Goal: Task Accomplishment & Management: Manage account settings

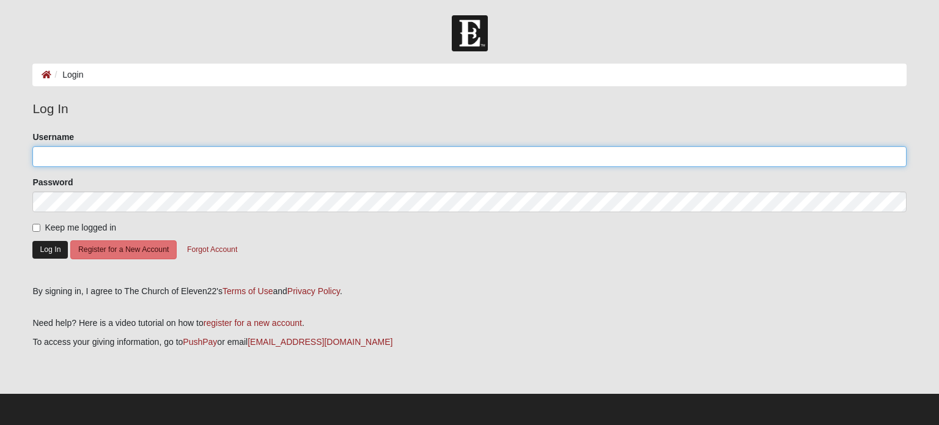
type input "adriancark"
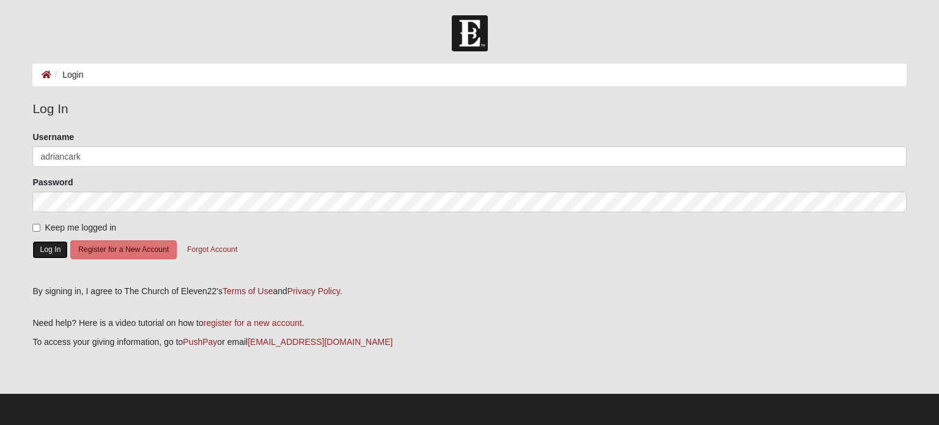
click at [50, 245] on button "Log In" at bounding box center [49, 250] width 35 height 18
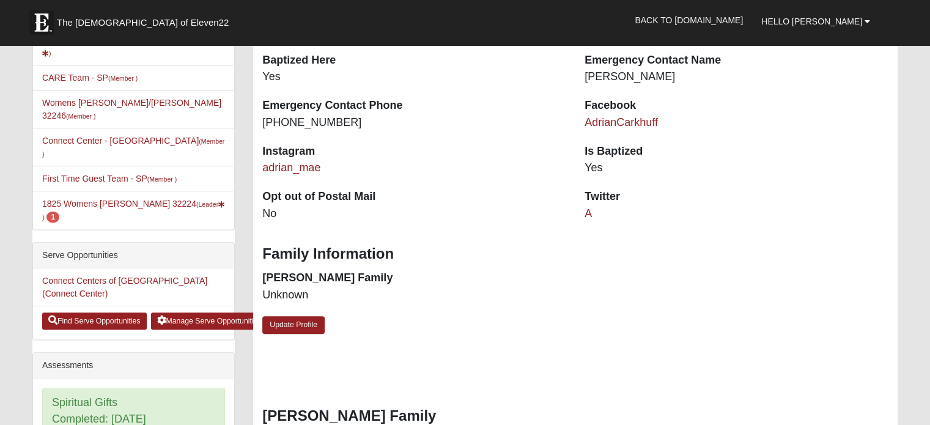
scroll to position [367, 0]
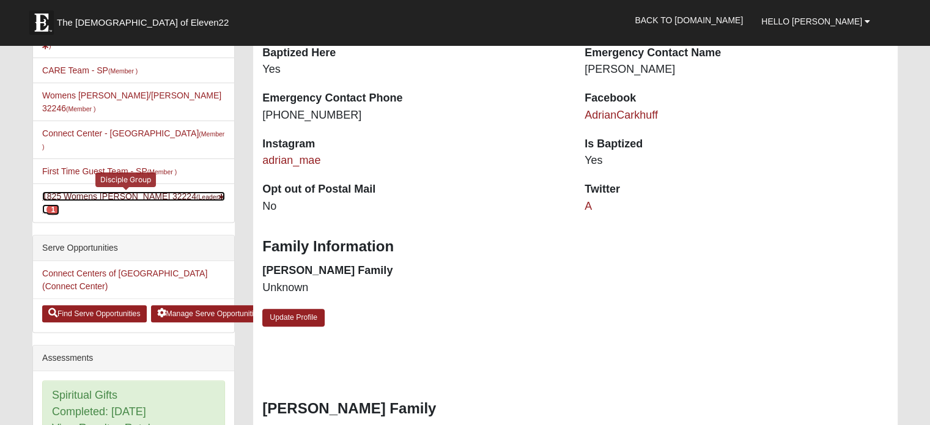
click at [108, 191] on link "1825 Womens [PERSON_NAME] 32224 (Leader ) 1" at bounding box center [133, 202] width 183 height 23
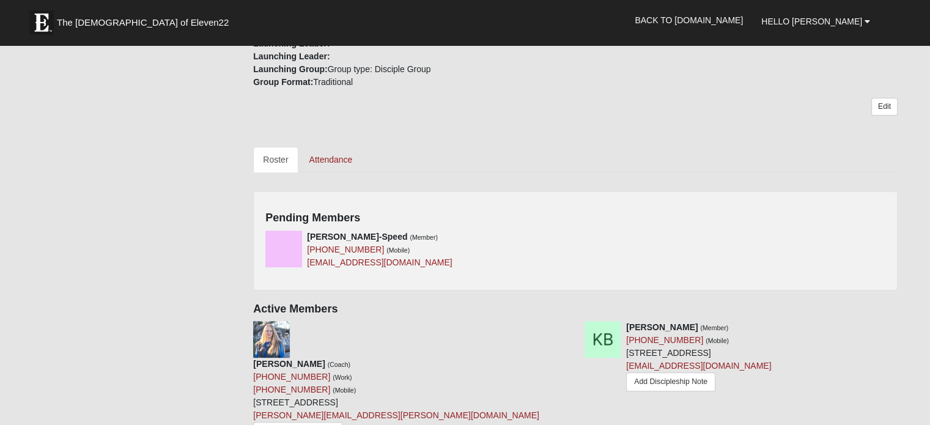
scroll to position [489, 0]
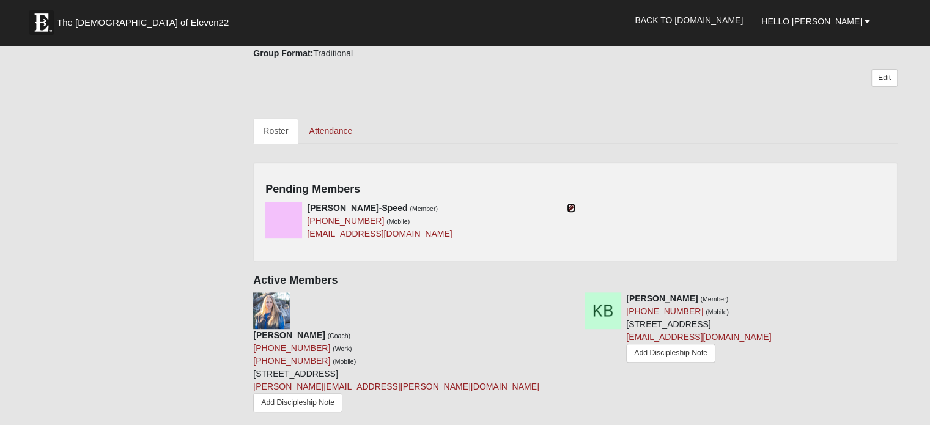
click at [570, 204] on icon at bounding box center [571, 208] width 9 height 9
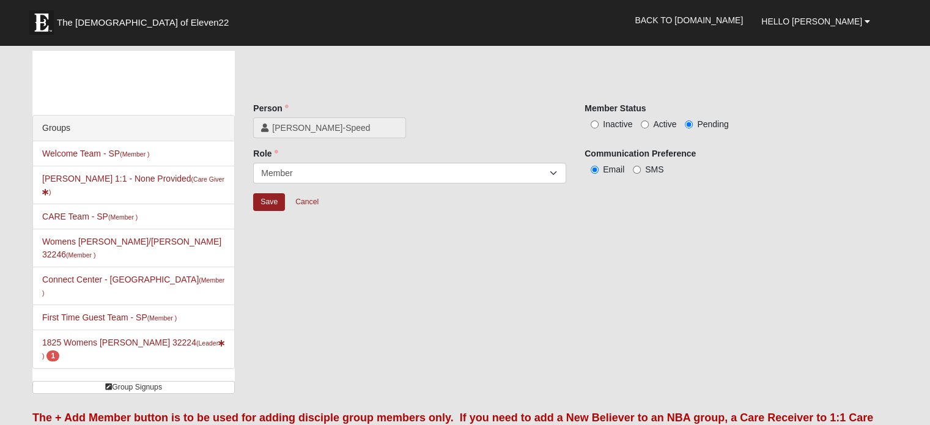
drag, startPoint x: 650, startPoint y: 120, endPoint x: 625, endPoint y: 122, distance: 25.1
click at [650, 120] on label "Active" at bounding box center [658, 124] width 35 height 12
click at [649, 120] on input "Active" at bounding box center [645, 124] width 8 height 8
radio input "true"
click at [265, 197] on input "Save" at bounding box center [269, 202] width 32 height 18
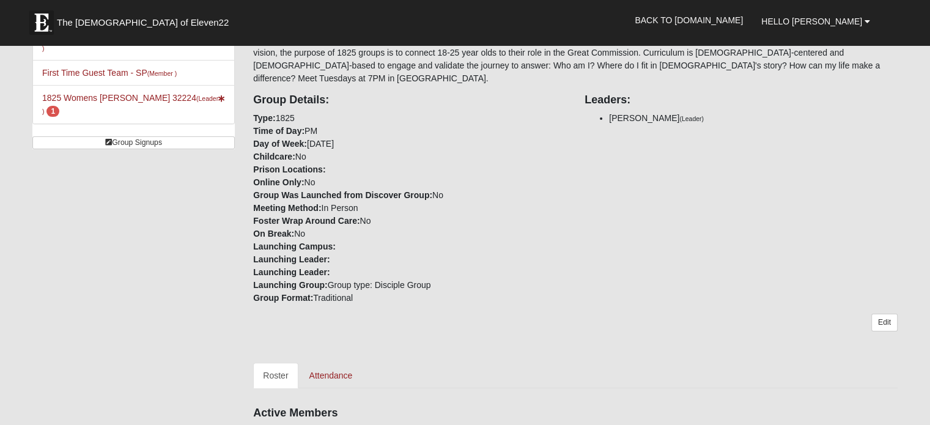
scroll to position [550, 0]
